Goal: Information Seeking & Learning: Learn about a topic

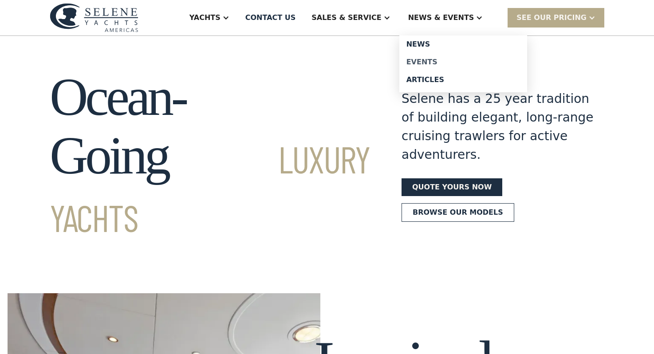
click at [438, 63] on div "Events" at bounding box center [464, 62] width 114 height 7
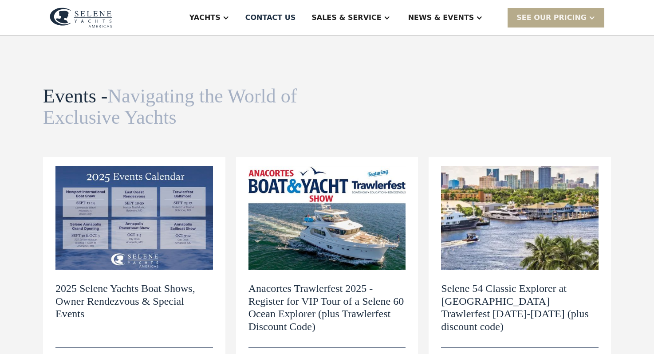
click at [124, 237] on img at bounding box center [135, 218] width 158 height 104
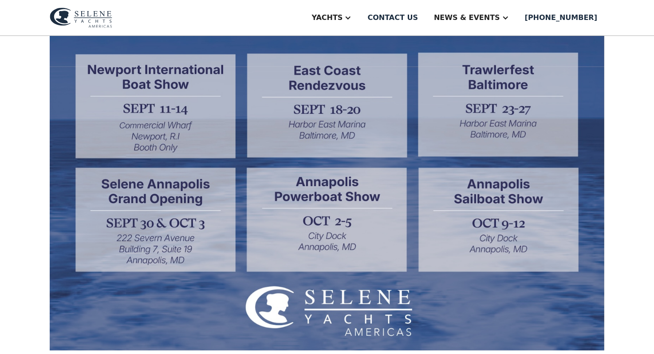
scroll to position [318, 0]
